Goal: Task Accomplishment & Management: Use online tool/utility

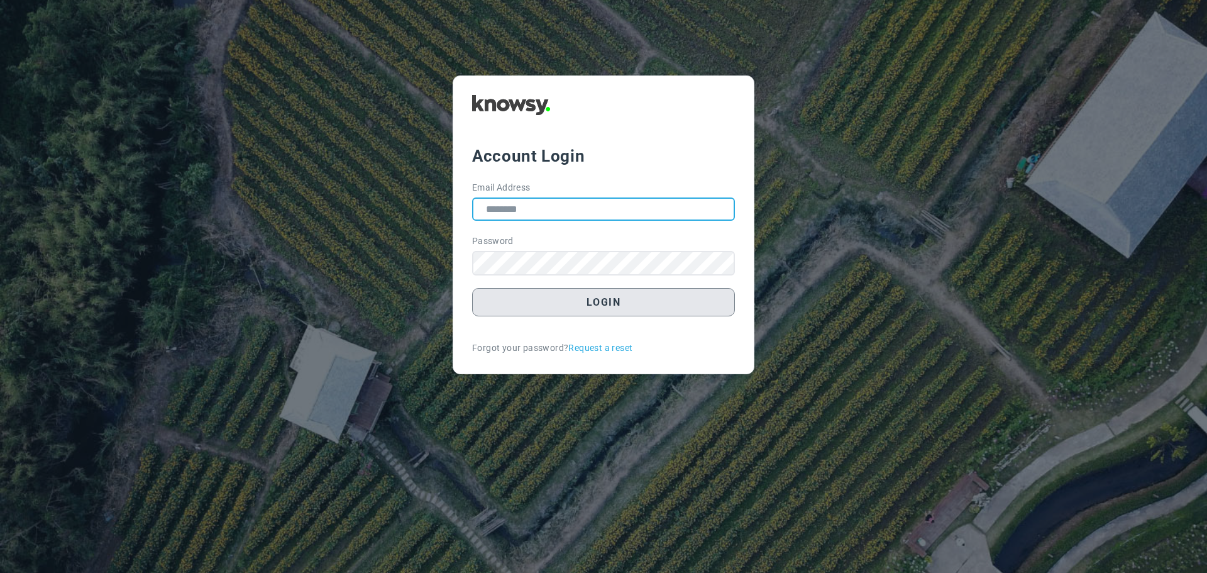
type input "**********"
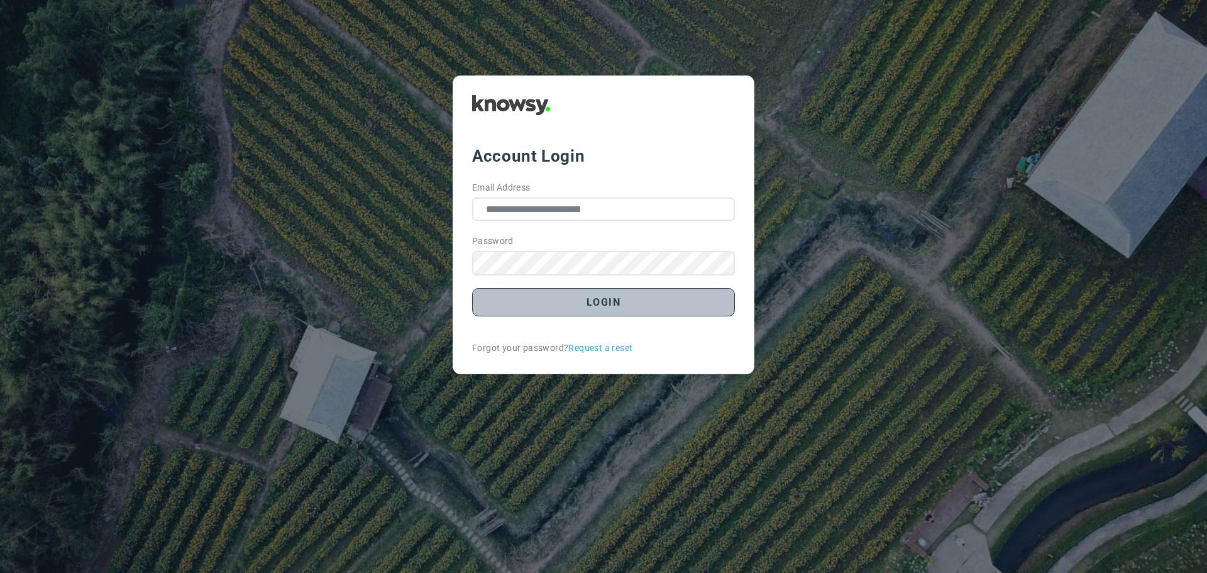
click at [615, 304] on button "Login" at bounding box center [603, 302] width 263 height 28
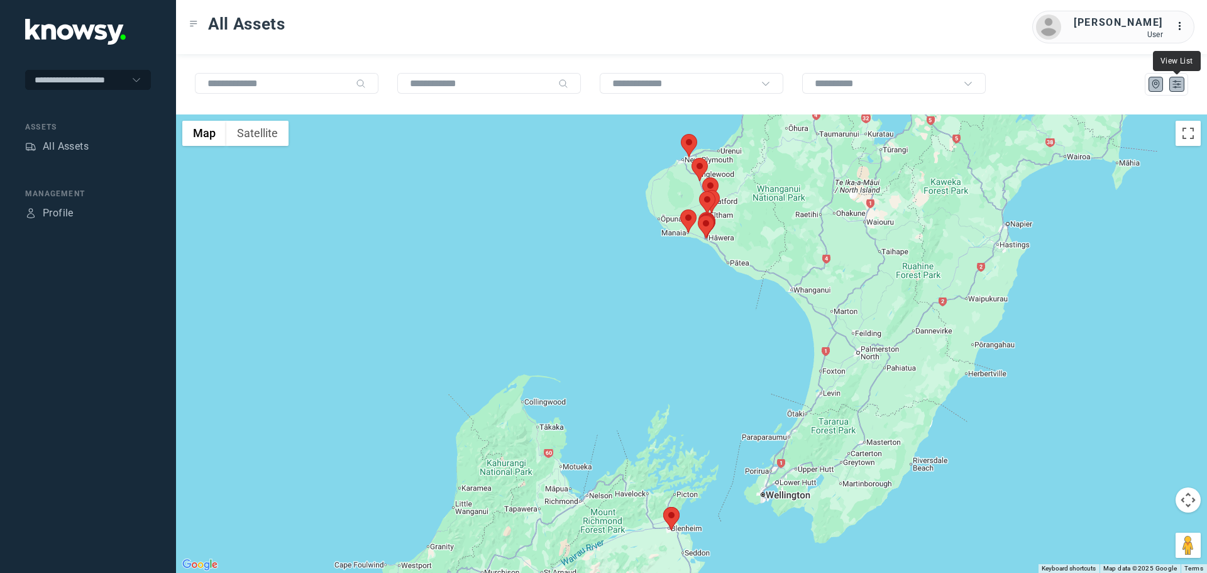
click at [1179, 83] on icon "List" at bounding box center [1176, 84] width 11 height 11
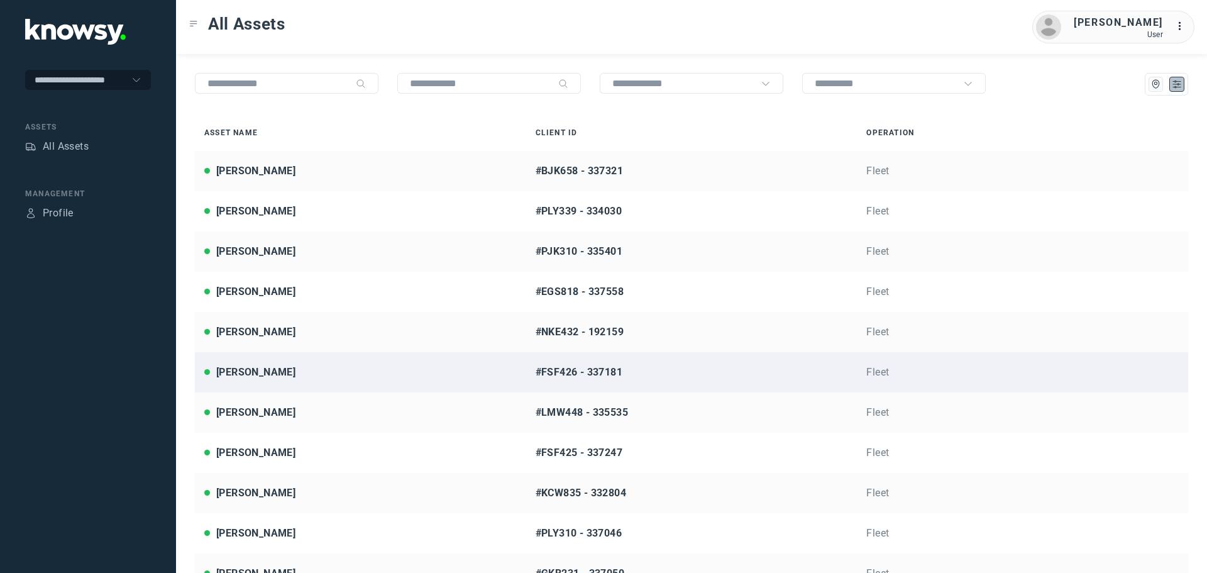
click at [419, 366] on div "[PERSON_NAME]" at bounding box center [360, 372] width 312 height 15
